Goal: Find specific fact: Find specific fact

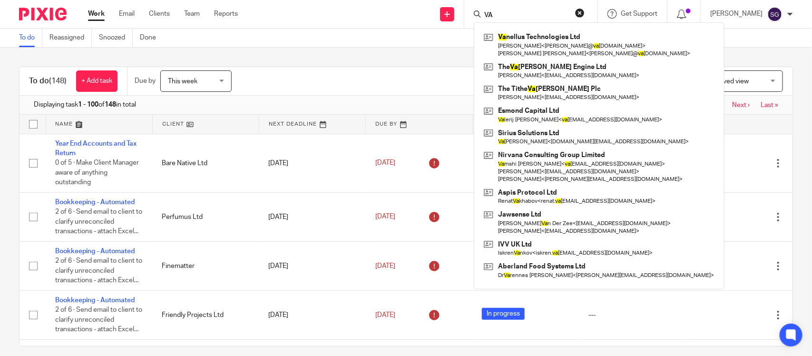
type input "V"
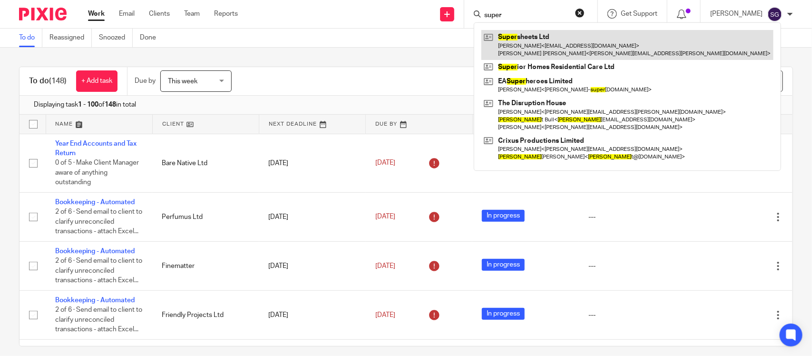
type input "super"
click at [539, 53] on link at bounding box center [627, 44] width 292 height 29
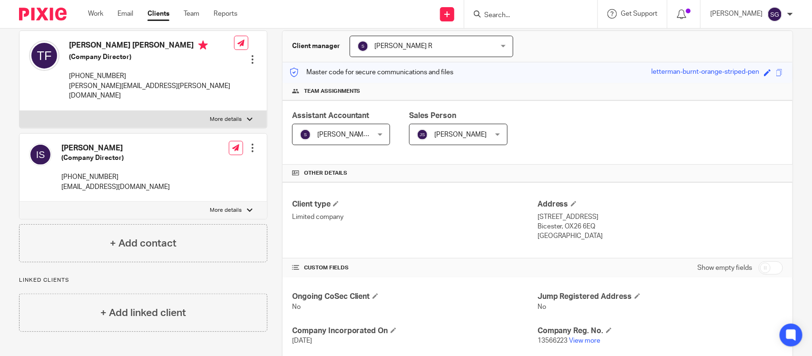
scroll to position [300, 0]
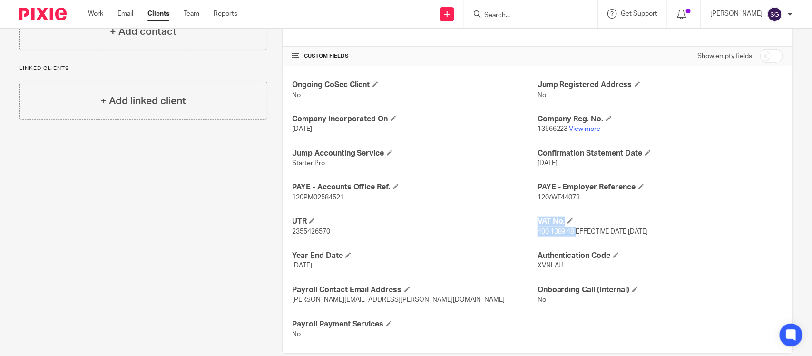
drag, startPoint x: 569, startPoint y: 219, endPoint x: 527, endPoint y: 219, distance: 42.3
click at [527, 219] on div "Ongoing CoSec Client No Jump Registered Address No Company Incorporated On [DAT…" at bounding box center [537, 209] width 510 height 287
click at [538, 228] on span "400 1389 48 EFFECTIVE DATE 1 OCTOBER 2021" at bounding box center [592, 231] width 111 height 7
click at [538, 228] on span "400 1389 48 EFFECTIVE DATE [DATE]" at bounding box center [592, 231] width 111 height 7
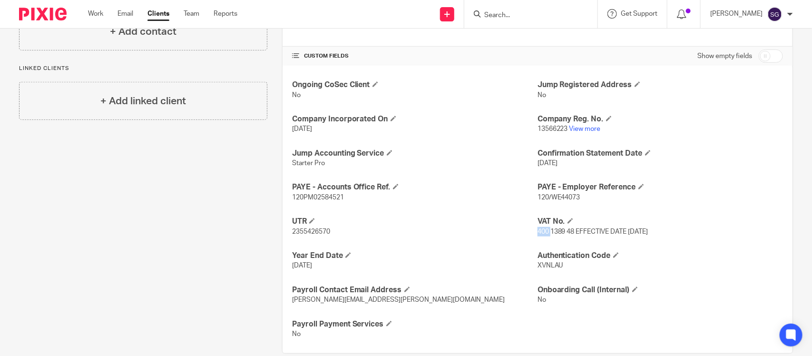
click at [538, 228] on span "400 1389 48 EFFECTIVE DATE [DATE]" at bounding box center [592, 231] width 111 height 7
drag, startPoint x: 538, startPoint y: 218, endPoint x: 562, endPoint y: 217, distance: 23.8
click at [562, 228] on span "400 1389 48 EFFECTIVE DATE [DATE]" at bounding box center [592, 231] width 111 height 7
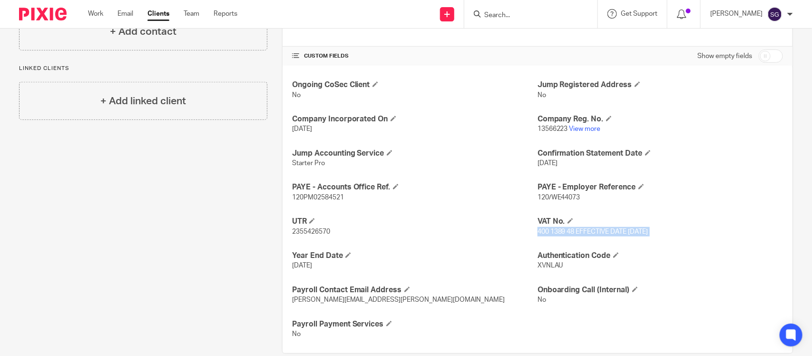
click at [562, 228] on span "400 1389 48 EFFECTIVE DATE [DATE]" at bounding box center [592, 231] width 111 height 7
drag, startPoint x: 566, startPoint y: 217, endPoint x: 533, endPoint y: 219, distance: 33.3
click at [537, 228] on span "400 1389 48 EFFECTIVE DATE [DATE]" at bounding box center [592, 231] width 111 height 7
copy span "00 1389 48"
click at [574, 126] on link "View more" at bounding box center [584, 129] width 31 height 7
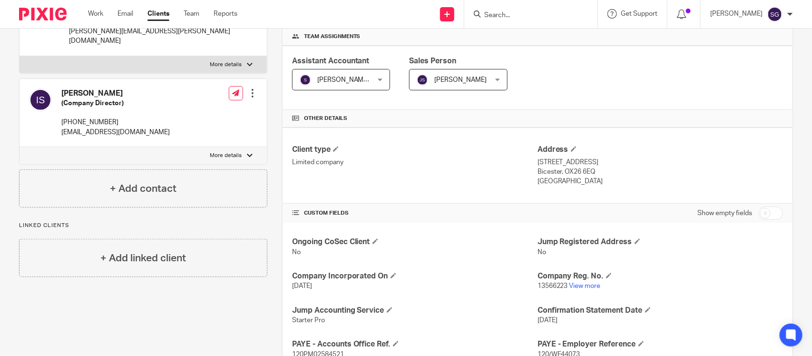
scroll to position [0, 0]
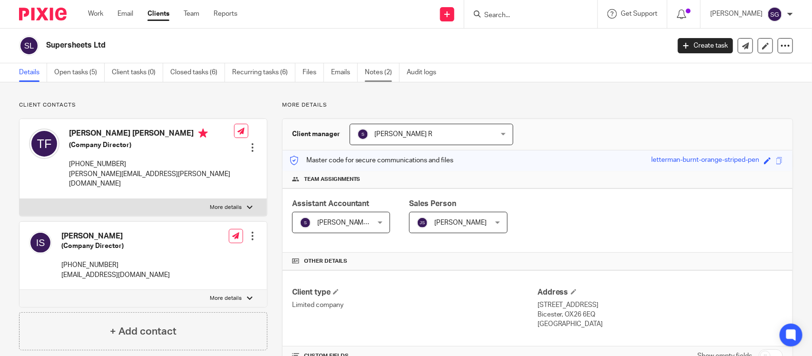
click at [365, 74] on link "Notes (2)" at bounding box center [382, 72] width 35 height 19
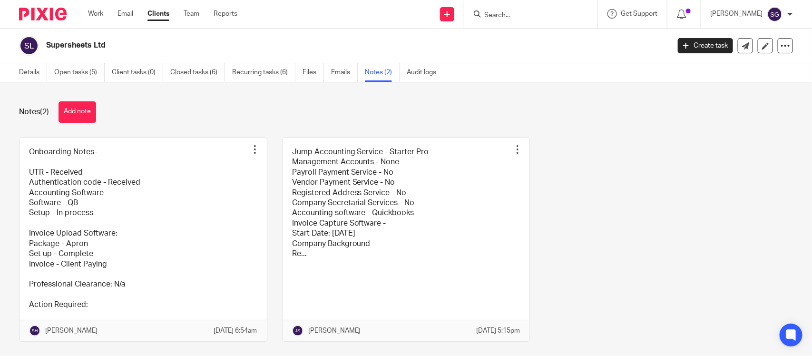
click at [133, 226] on link at bounding box center [142, 239] width 247 height 204
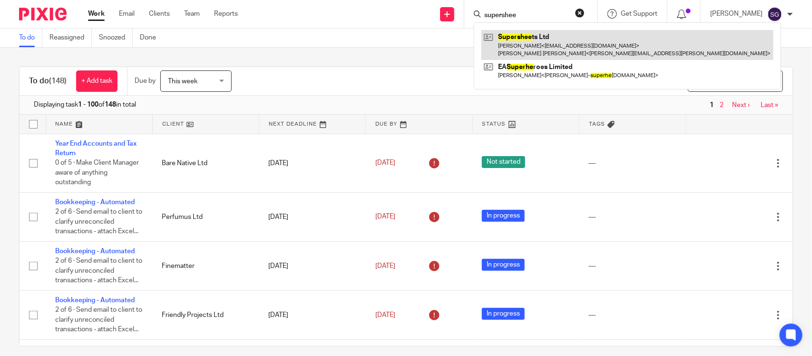
type input "supershee"
click at [522, 37] on link at bounding box center [627, 44] width 292 height 29
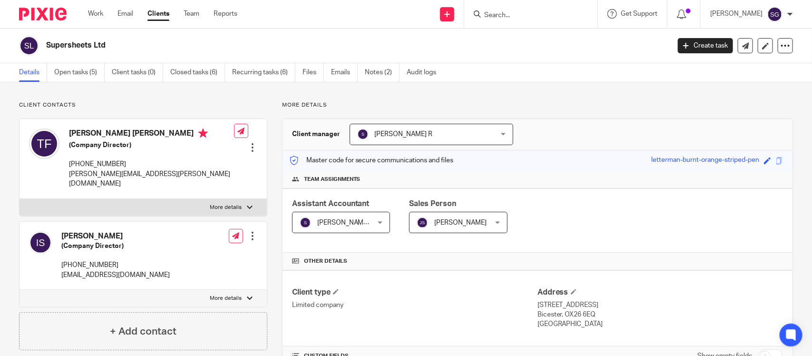
scroll to position [161, 0]
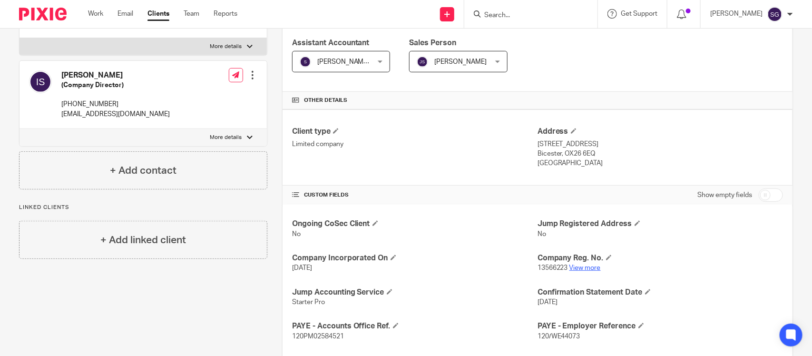
click at [570, 264] on link "View more" at bounding box center [584, 267] width 31 height 7
